Goal: Book appointment/travel/reservation

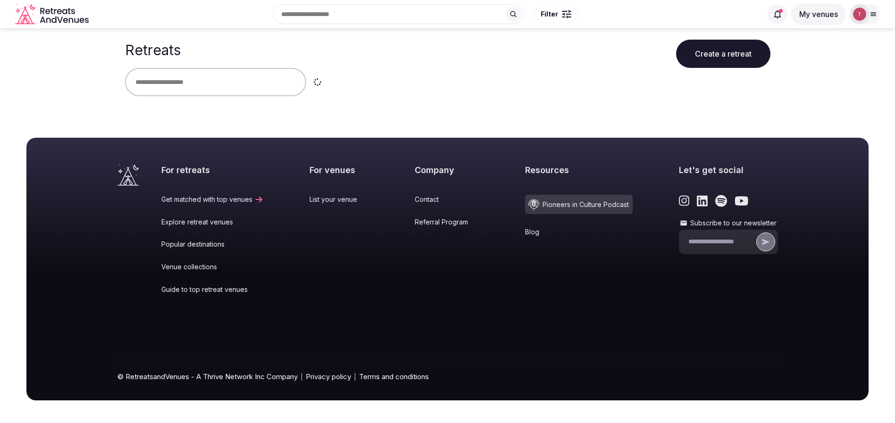
click at [154, 83] on input "text" at bounding box center [215, 82] width 181 height 28
click at [227, 80] on input "text" at bounding box center [215, 82] width 181 height 28
click at [226, 93] on input "text" at bounding box center [215, 82] width 181 height 28
click at [233, 86] on input "text" at bounding box center [215, 82] width 181 height 28
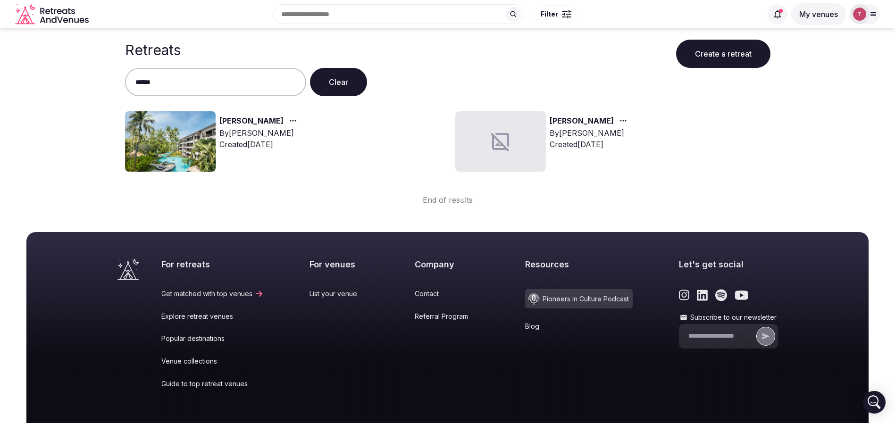
type input "******"
click at [226, 121] on link "[PERSON_NAME]" at bounding box center [251, 121] width 64 height 12
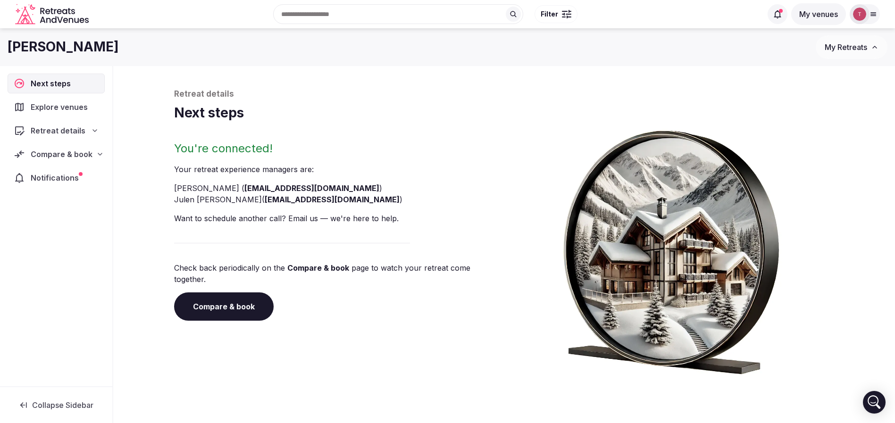
click at [224, 299] on link "Compare & book" at bounding box center [224, 307] width 100 height 28
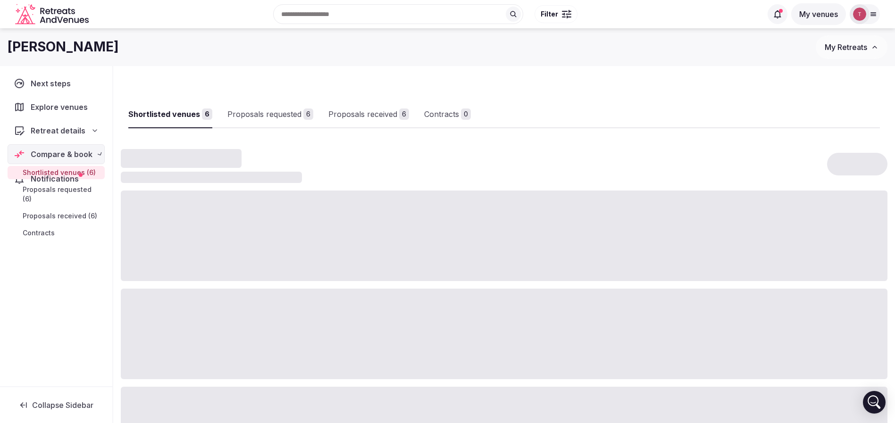
click at [224, 299] on div at bounding box center [504, 334] width 767 height 91
click at [407, 112] on div "Proposals received" at bounding box center [377, 114] width 69 height 11
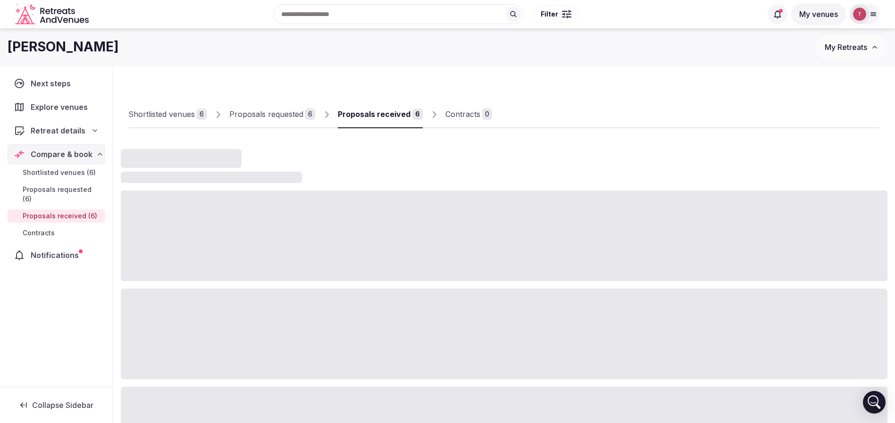
click at [407, 112] on div "Proposals received" at bounding box center [374, 114] width 73 height 11
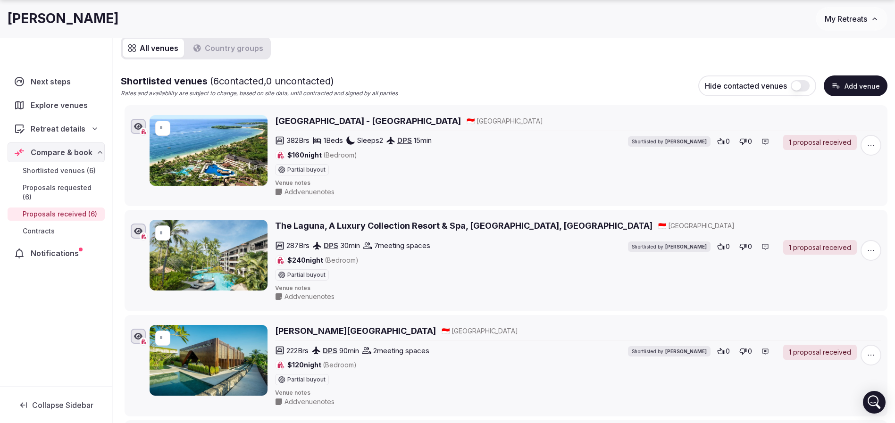
scroll to position [142, 0]
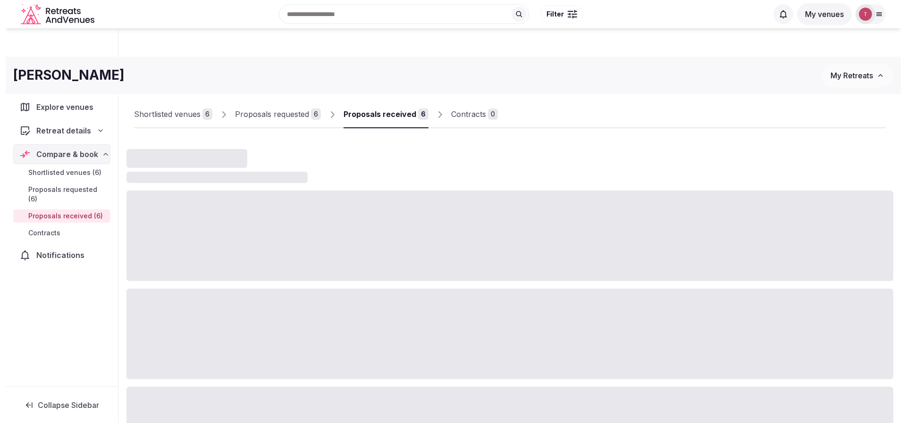
scroll to position [142, 0]
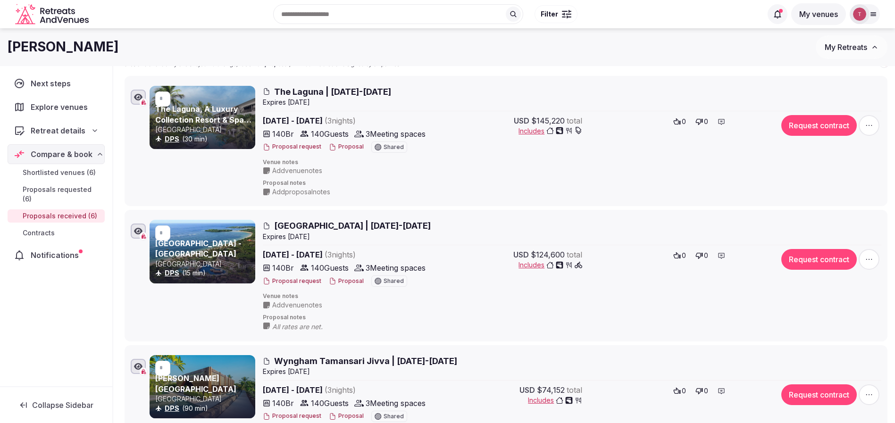
click at [352, 280] on button "Proposal" at bounding box center [346, 281] width 35 height 8
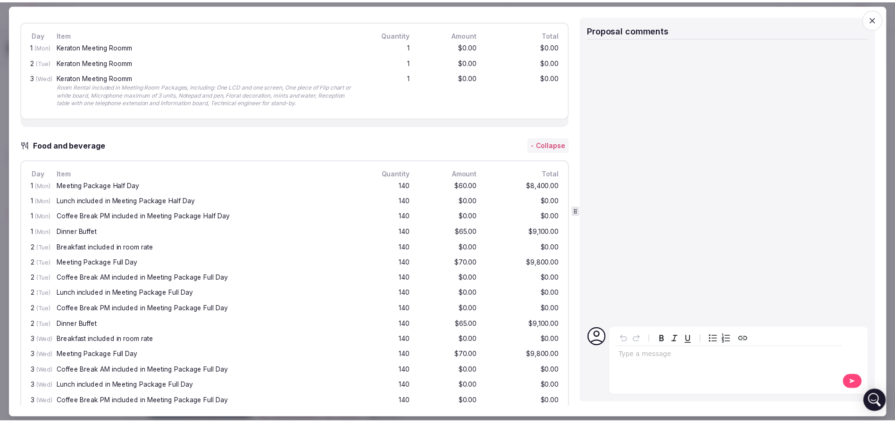
scroll to position [637, 0]
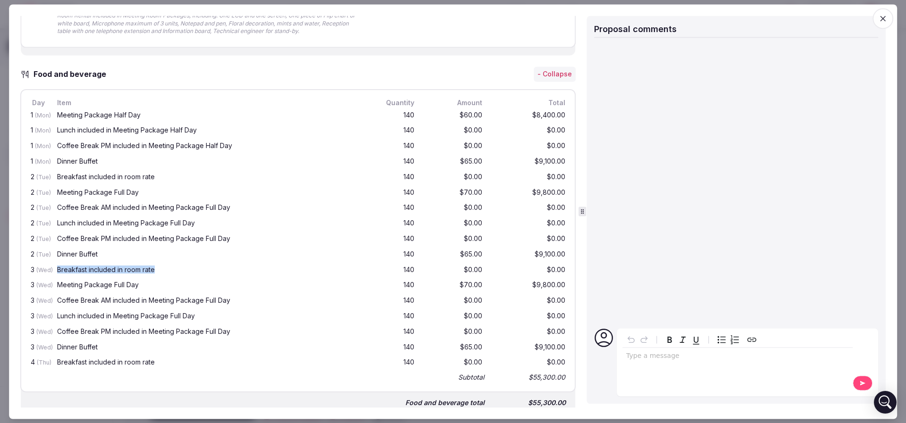
drag, startPoint x: 59, startPoint y: 271, endPoint x: 155, endPoint y: 276, distance: 96.3
click at [155, 276] on div "3 (Wed) Breakfast included in room rate 140 $0.00 $0.00" at bounding box center [298, 271] width 538 height 16
drag, startPoint x: 432, startPoint y: 270, endPoint x: 466, endPoint y: 271, distance: 34.4
click at [466, 270] on div "$0.00" at bounding box center [454, 271] width 60 height 12
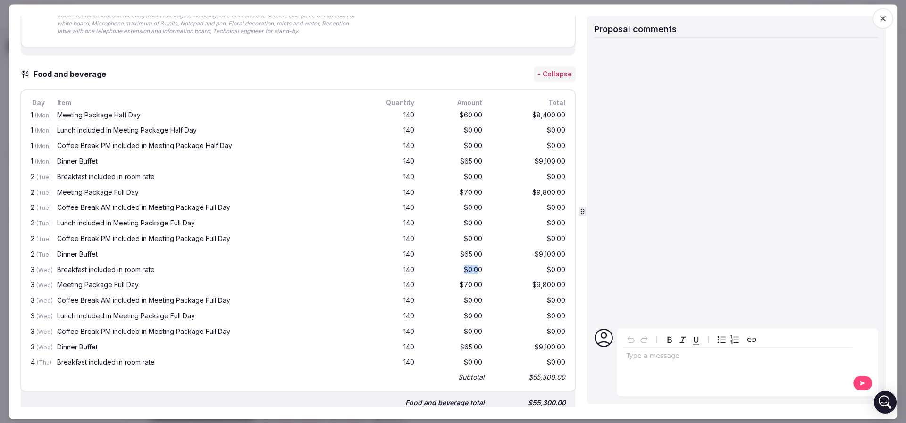
click at [466, 271] on div "$0.00" at bounding box center [454, 271] width 60 height 12
drag, startPoint x: 52, startPoint y: 164, endPoint x: 564, endPoint y: 162, distance: 511.4
click at [564, 162] on div "Day Item Quantity Amount Total 1 (Mon) Meeting Package Half Day 140 $60.00 $8,4…" at bounding box center [297, 240] width 555 height 303
click at [885, 15] on icon "button" at bounding box center [882, 18] width 9 height 9
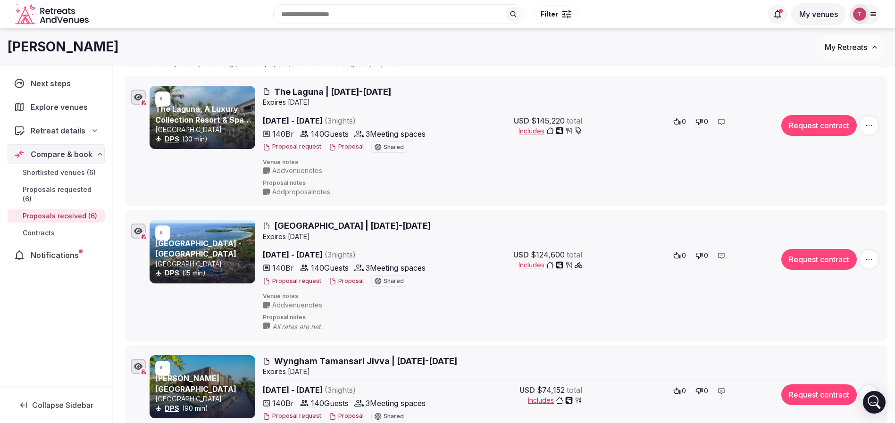
click at [356, 93] on span "The Laguna | [DATE]-[DATE]" at bounding box center [332, 92] width 117 height 12
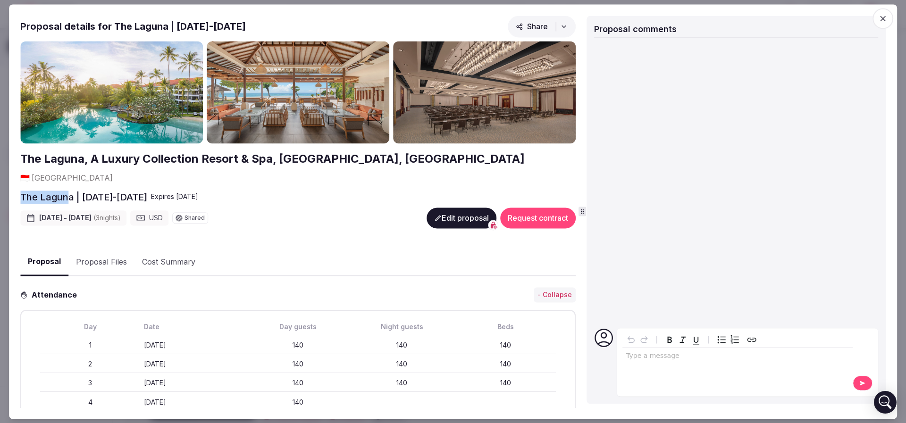
drag, startPoint x: 19, startPoint y: 180, endPoint x: 71, endPoint y: 178, distance: 51.9
click at [71, 178] on div "Proposal Proposal Proposal details for The Laguna | [DATE]-[DATE] Share The Lag…" at bounding box center [453, 211] width 888 height 415
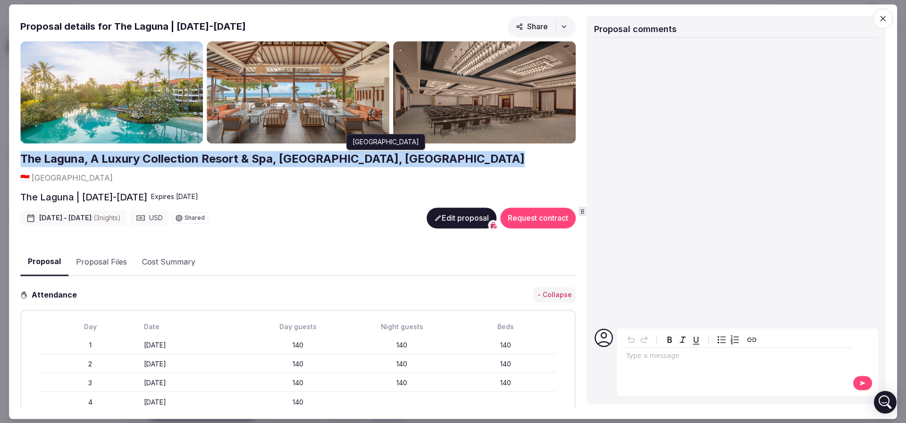
drag, startPoint x: 18, startPoint y: 159, endPoint x: 366, endPoint y: 159, distance: 347.7
click at [366, 159] on div "Proposal Proposal Proposal details for The Laguna | [DATE]-[DATE] Share The Lag…" at bounding box center [453, 211] width 888 height 415
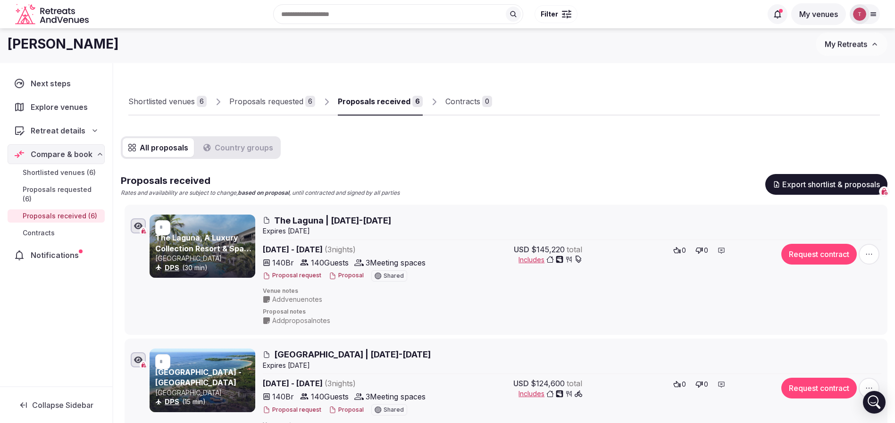
scroll to position [0, 0]
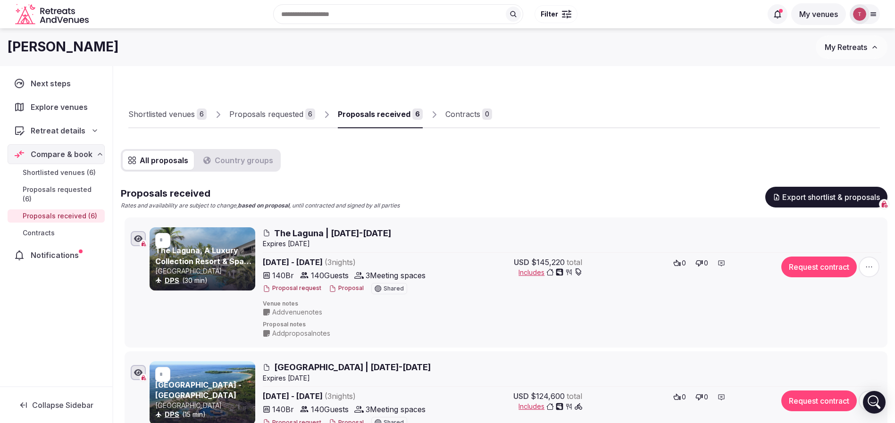
click at [349, 13] on div "Recent searches [GEOGRAPHIC_DATA], [GEOGRAPHIC_DATA] [GEOGRAPHIC_DATA] [GEOGRAP…" at bounding box center [426, 14] width 669 height 41
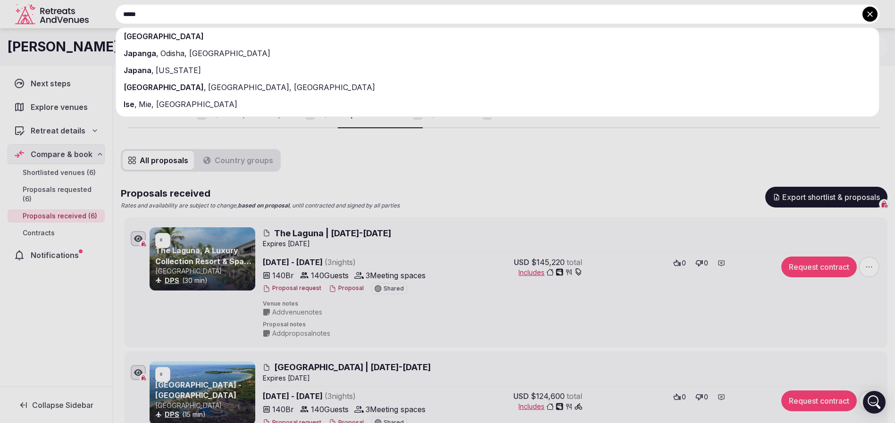
type input "*****"
click at [223, 40] on div "[GEOGRAPHIC_DATA]" at bounding box center [497, 36] width 763 height 17
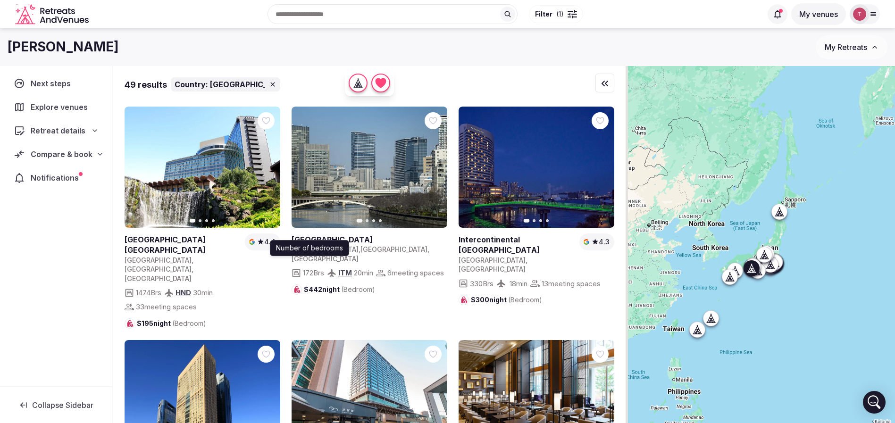
click at [435, 169] on icon "button" at bounding box center [434, 168] width 8 height 8
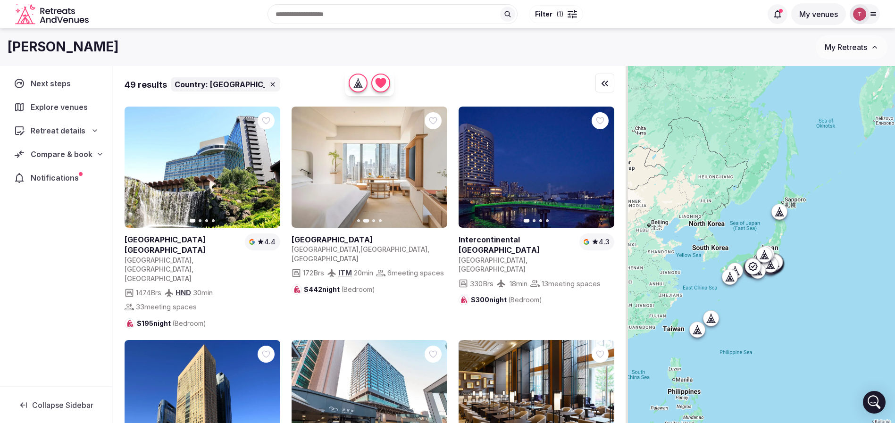
click at [438, 168] on button "Next slide" at bounding box center [433, 167] width 15 height 15
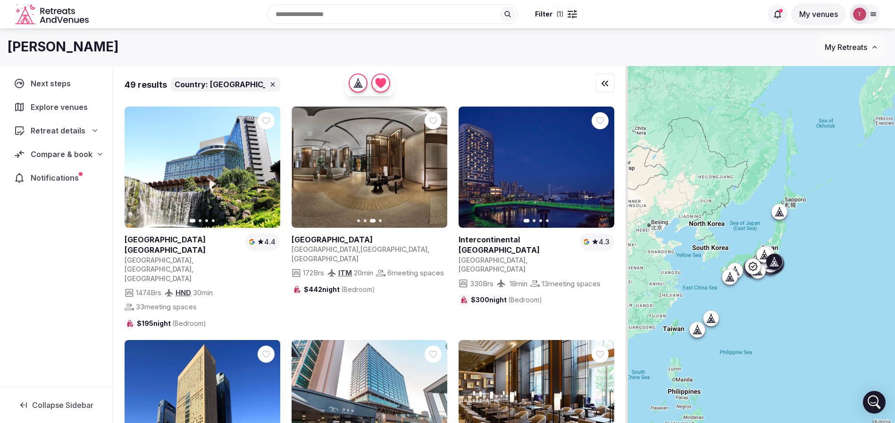
click at [602, 166] on icon "button" at bounding box center [602, 167] width 4 height 7
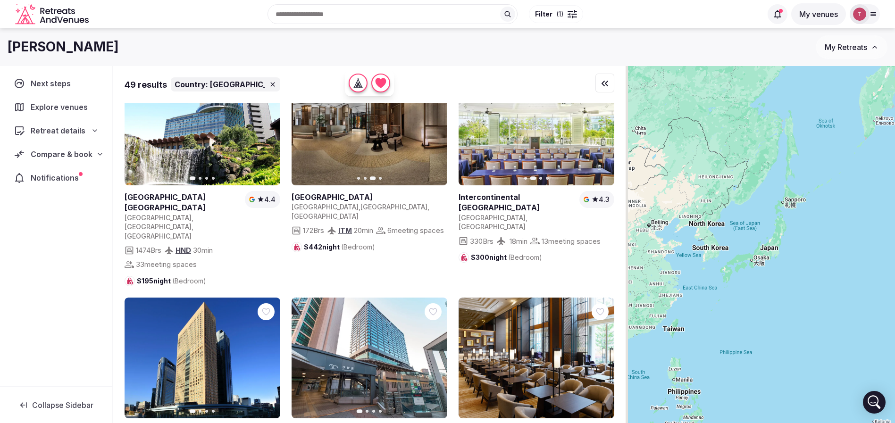
scroll to position [212, 0]
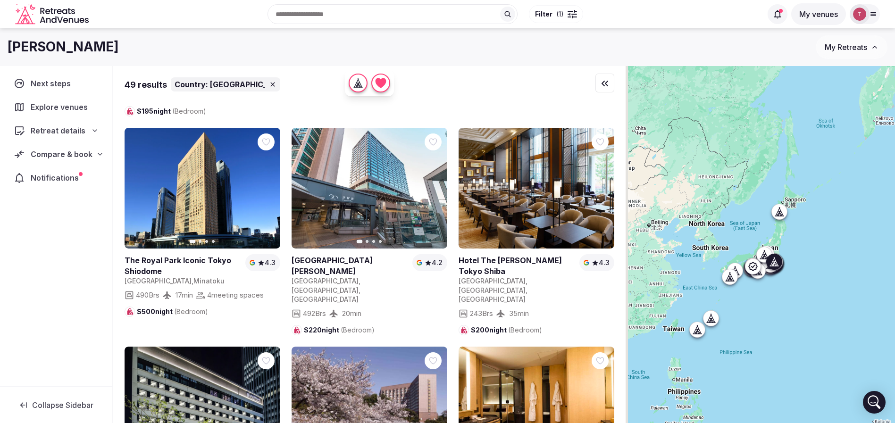
click at [267, 185] on icon "button" at bounding box center [268, 188] width 4 height 7
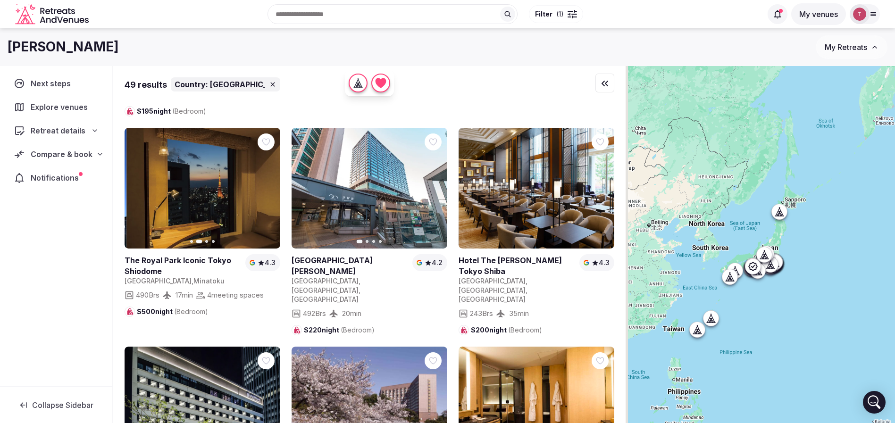
click at [267, 185] on icon "button" at bounding box center [268, 188] width 4 height 7
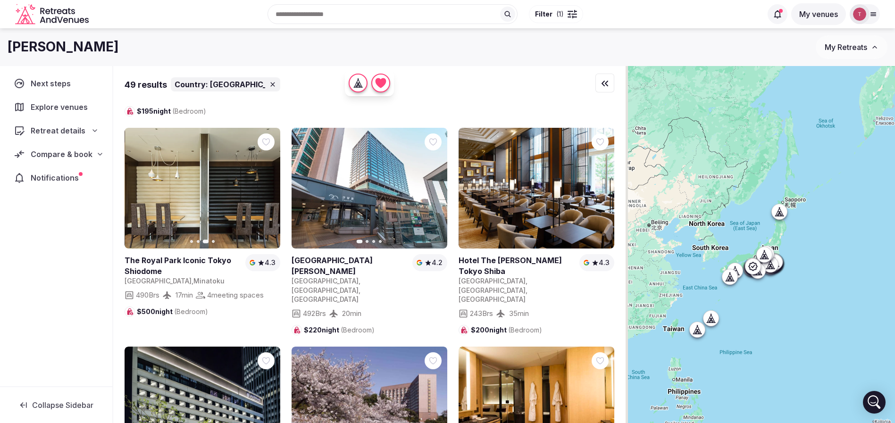
click at [267, 185] on icon "button" at bounding box center [268, 188] width 4 height 7
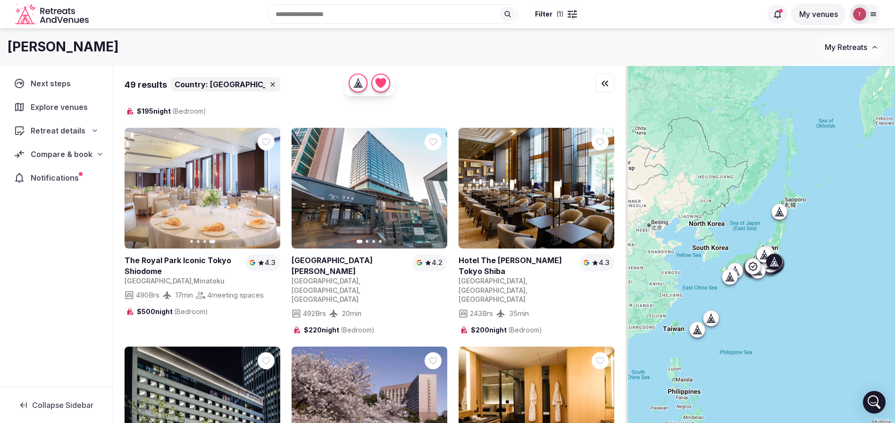
click at [431, 184] on icon "button" at bounding box center [434, 188] width 8 height 8
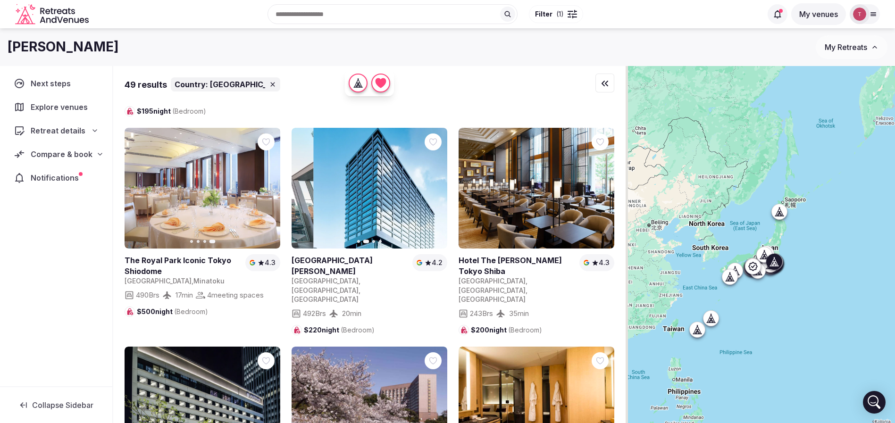
click at [432, 184] on icon "button" at bounding box center [434, 188] width 8 height 8
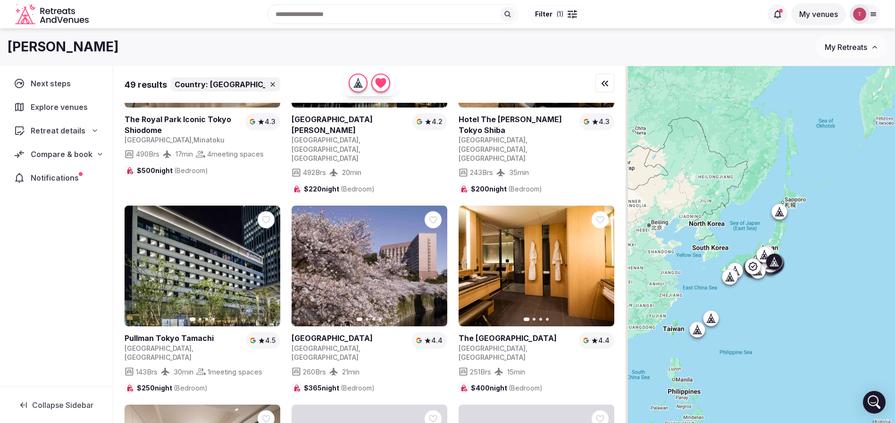
scroll to position [354, 0]
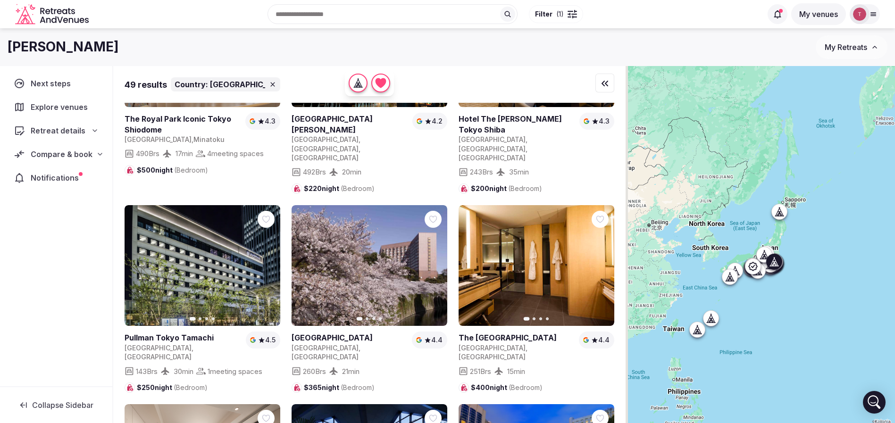
click at [270, 262] on icon "button" at bounding box center [267, 266] width 8 height 8
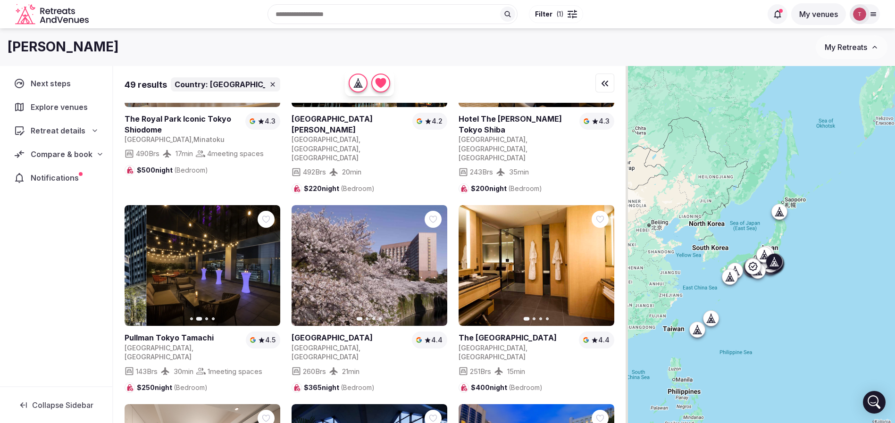
click at [268, 262] on icon "button" at bounding box center [267, 266] width 8 height 8
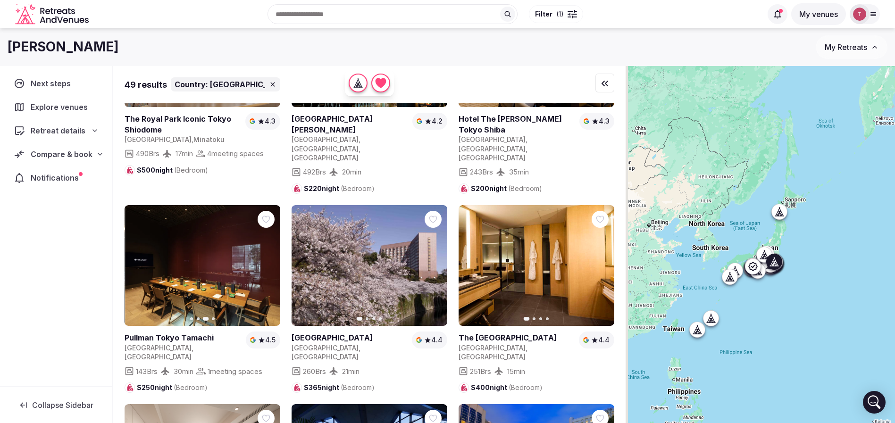
click at [267, 262] on icon "button" at bounding box center [267, 266] width 8 height 8
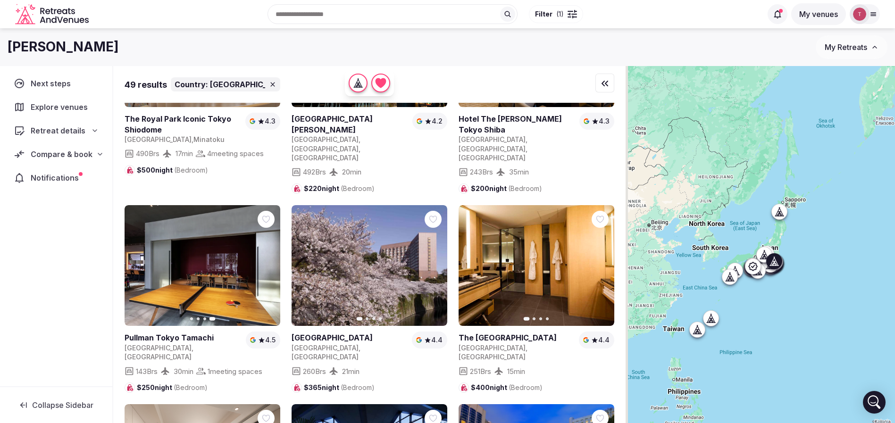
click at [432, 262] on icon "button" at bounding box center [434, 266] width 8 height 8
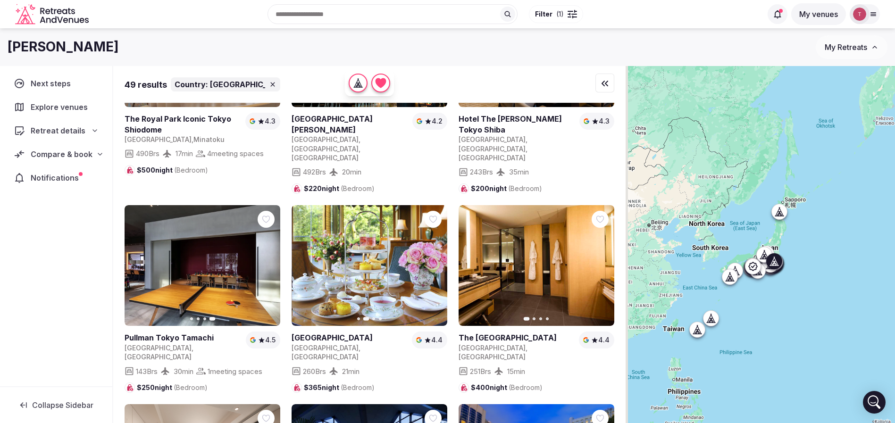
click at [435, 262] on icon "button" at bounding box center [434, 266] width 8 height 8
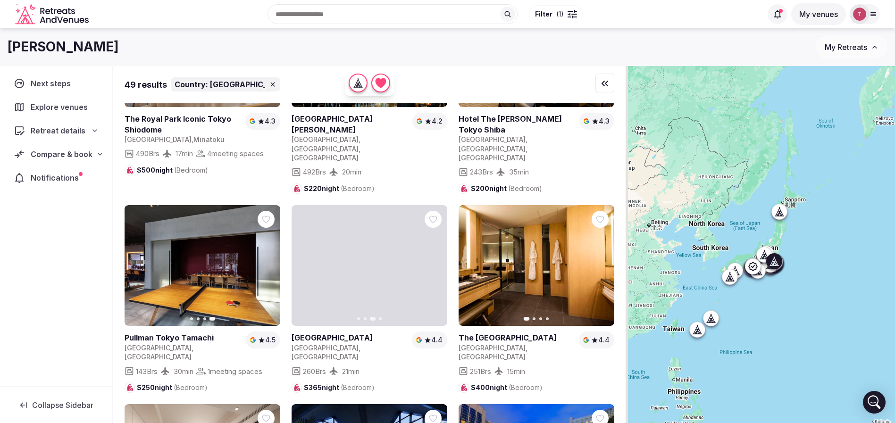
click at [435, 262] on icon "button" at bounding box center [434, 266] width 8 height 8
